Goal: Task Accomplishment & Management: Complete application form

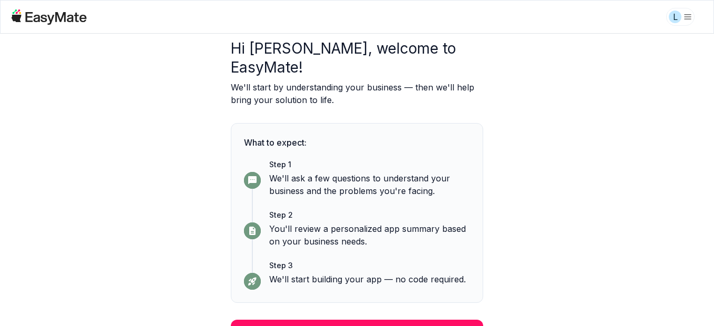
scroll to position [58, 0]
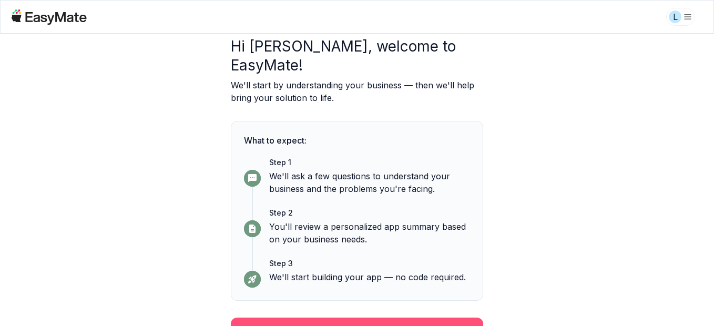
click at [356, 318] on button "Continue" at bounding box center [357, 331] width 252 height 27
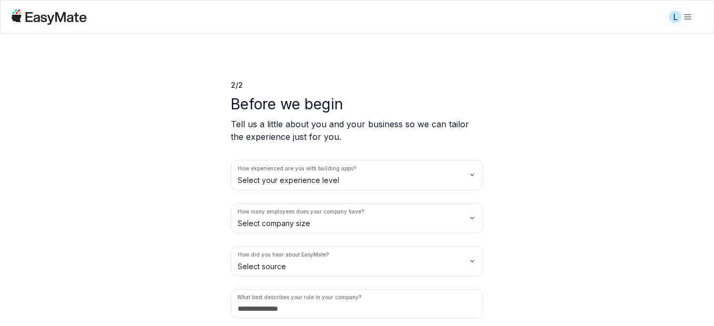
click at [366, 168] on html "We value your privacy We use cookies to enhance your browsing experience, serve…" at bounding box center [357, 163] width 714 height 326
click at [330, 218] on html "We value your privacy We use cookies to enhance your browsing experience, serve…" at bounding box center [357, 163] width 714 height 326
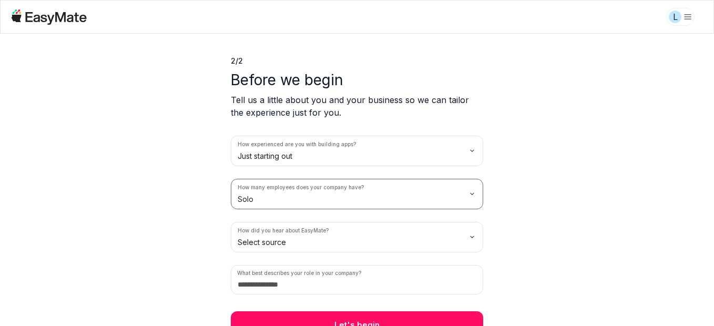
scroll to position [37, 0]
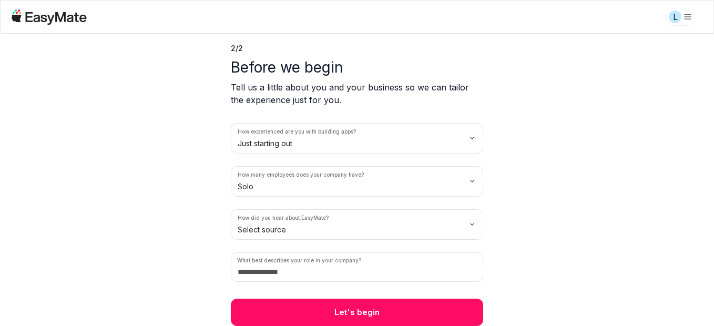
click at [383, 222] on html "We value your privacy We use cookies to enhance your browsing experience, serve…" at bounding box center [357, 163] width 714 height 326
click at [338, 274] on input at bounding box center [357, 266] width 252 height 29
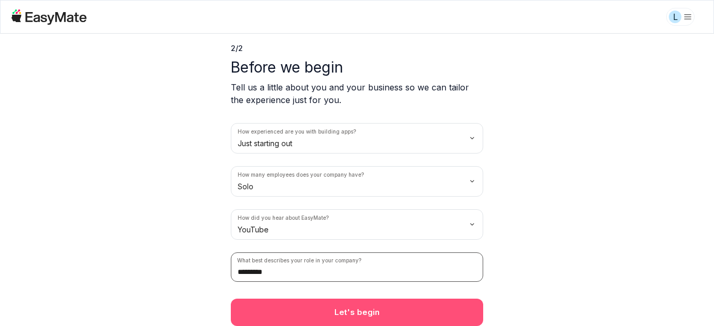
type input "*********"
click at [376, 316] on button "Let's begin" at bounding box center [357, 312] width 252 height 27
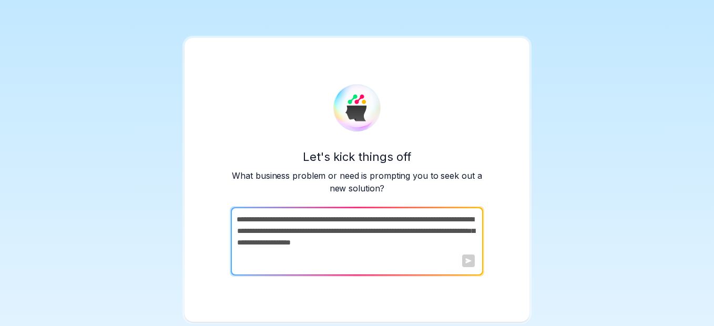
click at [467, 263] on div at bounding box center [468, 260] width 13 height 13
drag, startPoint x: 238, startPoint y: 218, endPoint x: 485, endPoint y: 221, distance: 247.6
click at [485, 221] on div "Let's kick things off What business problem or need is prompting you to seek ou…" at bounding box center [357, 180] width 345 height 284
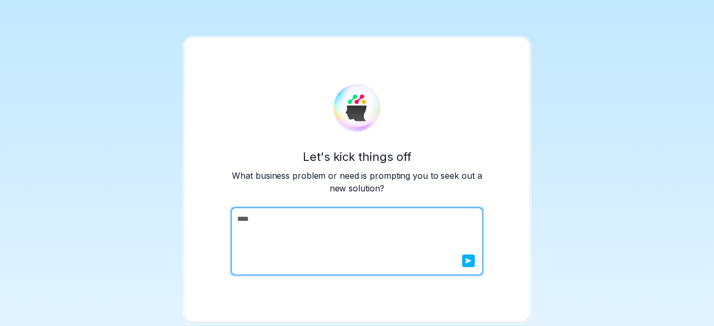
type textarea "****"
click at [469, 265] on button "submit" at bounding box center [468, 260] width 13 height 13
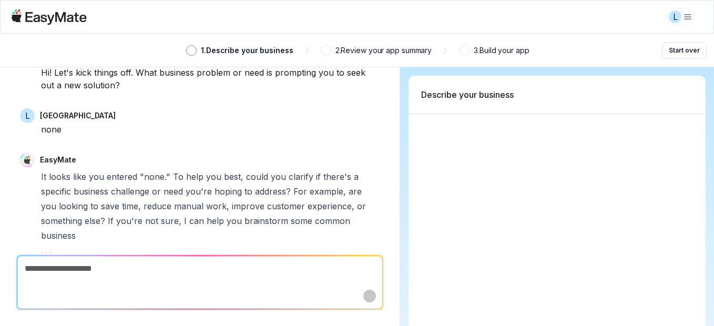
scroll to position [49, 0]
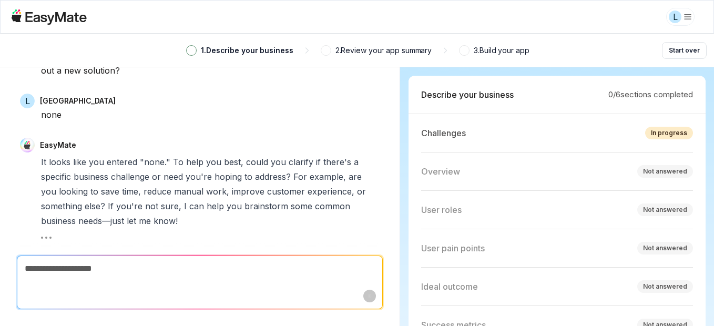
click at [38, 17] on icon at bounding box center [49, 16] width 76 height 15
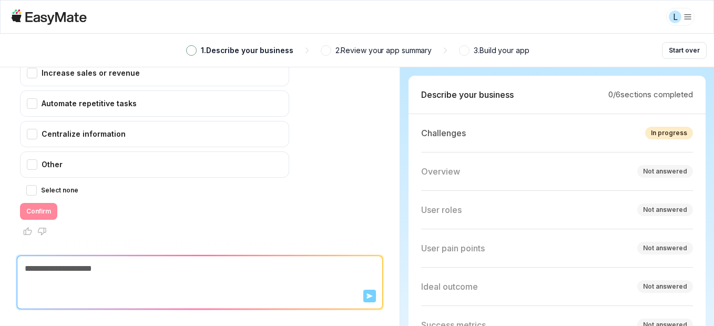
click at [65, 17] on icon at bounding box center [56, 18] width 61 height 13
click at [33, 21] on icon at bounding box center [49, 16] width 76 height 15
click at [682, 17] on html "We value your privacy We use cookies to enhance your browsing experience, serve…" at bounding box center [357, 163] width 714 height 326
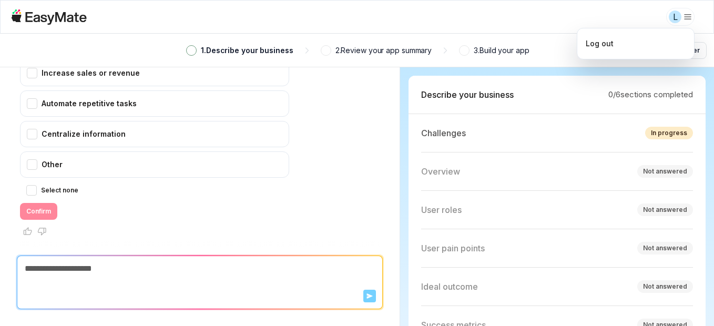
type textarea "*"
click at [676, 15] on html "We value your privacy We use cookies to enhance your browsing experience, serve…" at bounding box center [357, 163] width 714 height 326
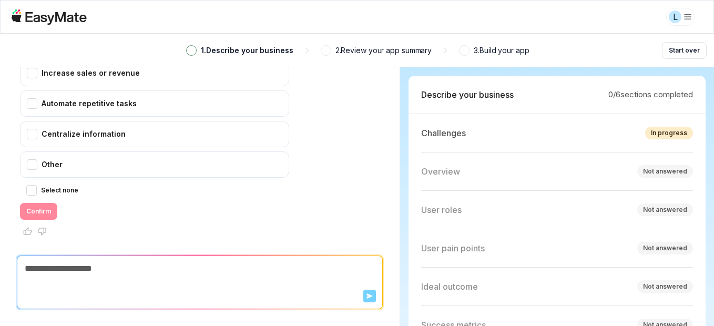
click at [676, 15] on html "We value your privacy We use cookies to enhance your browsing experience, serve…" at bounding box center [357, 163] width 714 height 326
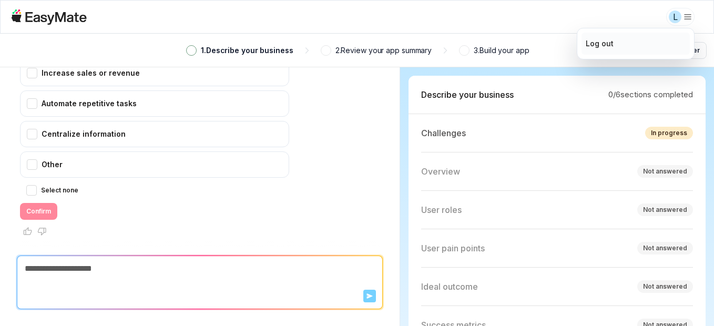
click at [605, 46] on div "Log out" at bounding box center [600, 44] width 28 height 12
